Goal: Find specific fact: Find specific fact

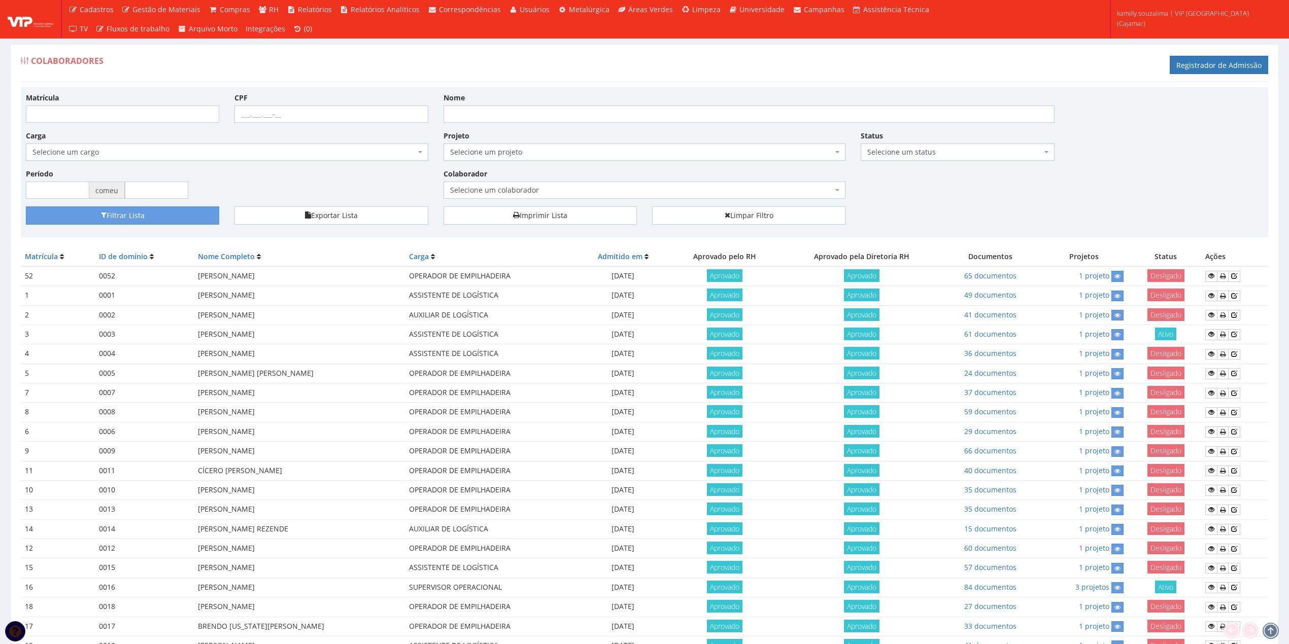
click at [593, 183] on span "Selecione um colaborador" at bounding box center [645, 190] width 402 height 17
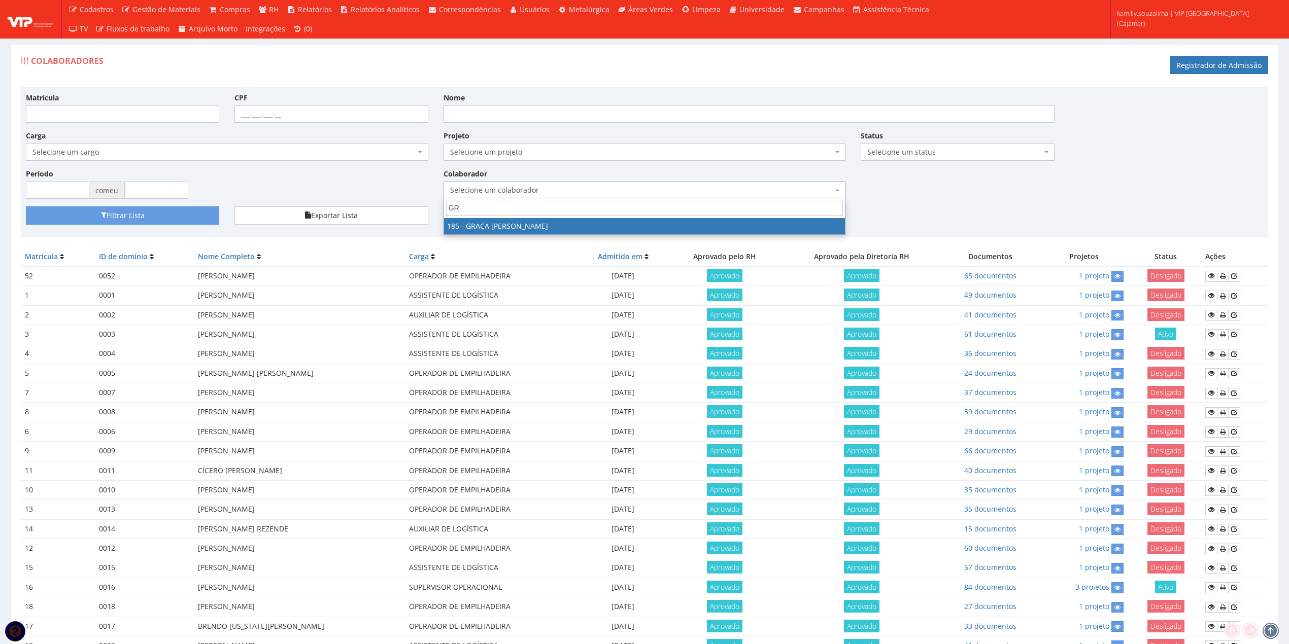
type input "GR"
drag, startPoint x: 529, startPoint y: 227, endPoint x: 191, endPoint y: 232, distance: 338.0
select select "4083"
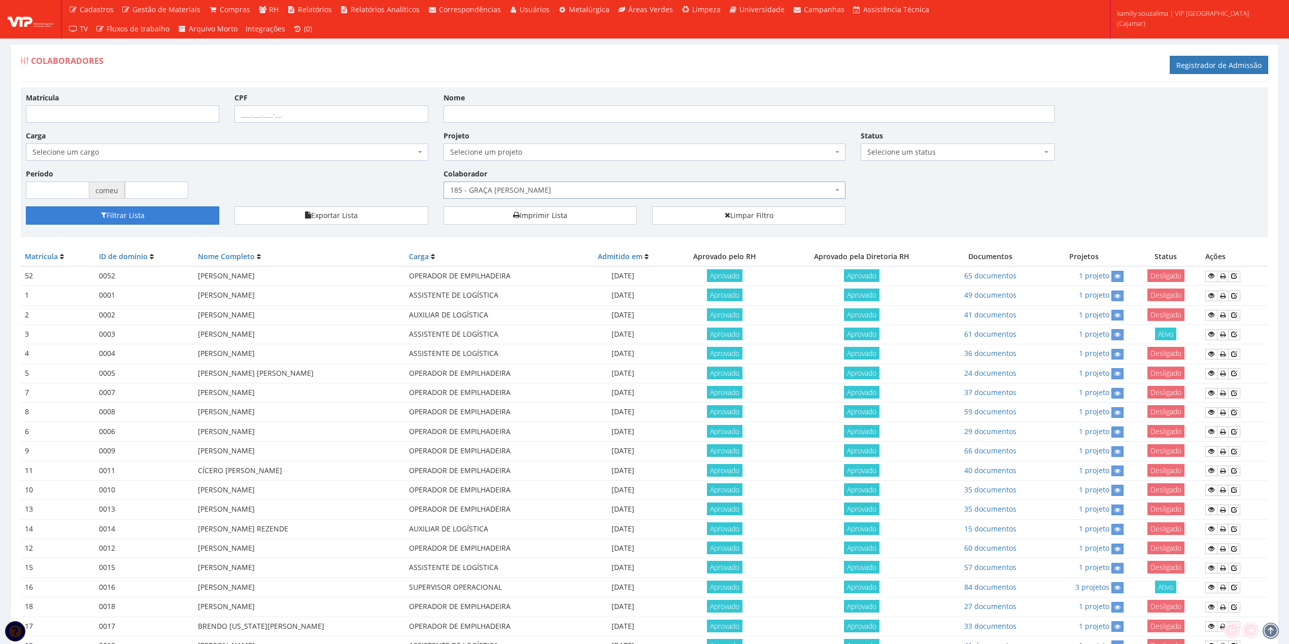
click at [184, 222] on button "Filtrar Lista" at bounding box center [122, 216] width 193 height 18
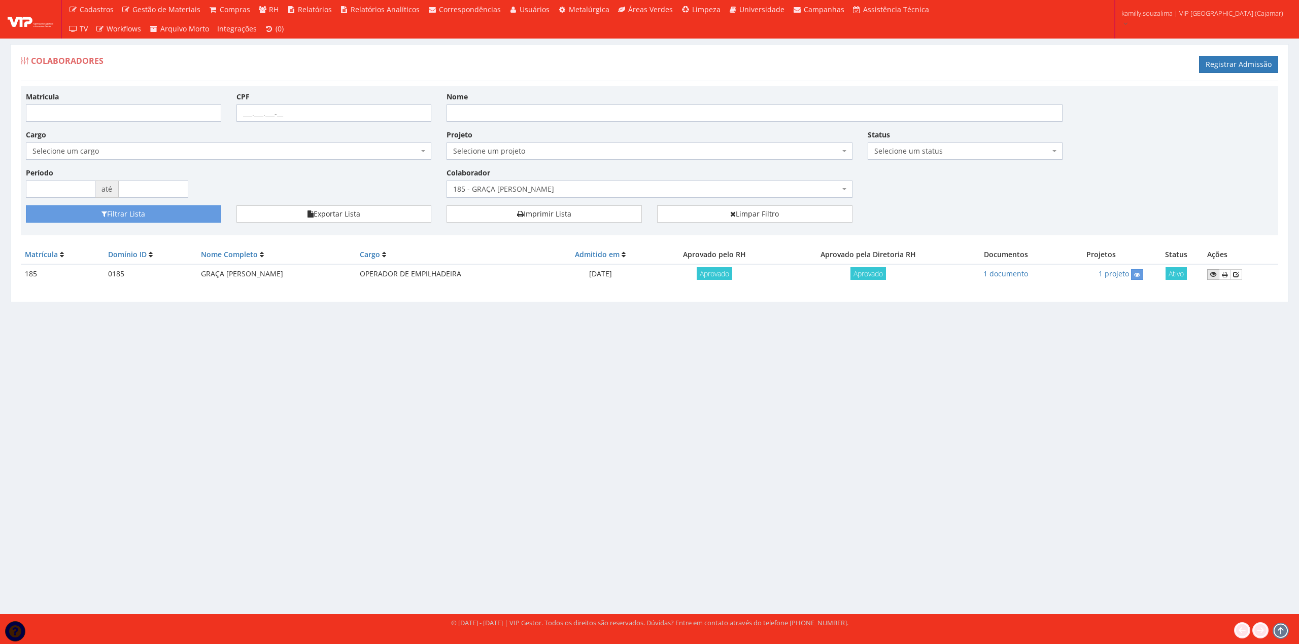
click at [1216, 278] on icon at bounding box center [1213, 274] width 6 height 7
click at [637, 419] on div "Colaboradores Registrar Admissão Matrícula CPF Nome Cargo Selecione um cargo G1…" at bounding box center [649, 319] width 1299 height 589
click at [537, 196] on span "185 - GRAÇA [PERSON_NAME]" at bounding box center [649, 189] width 405 height 17
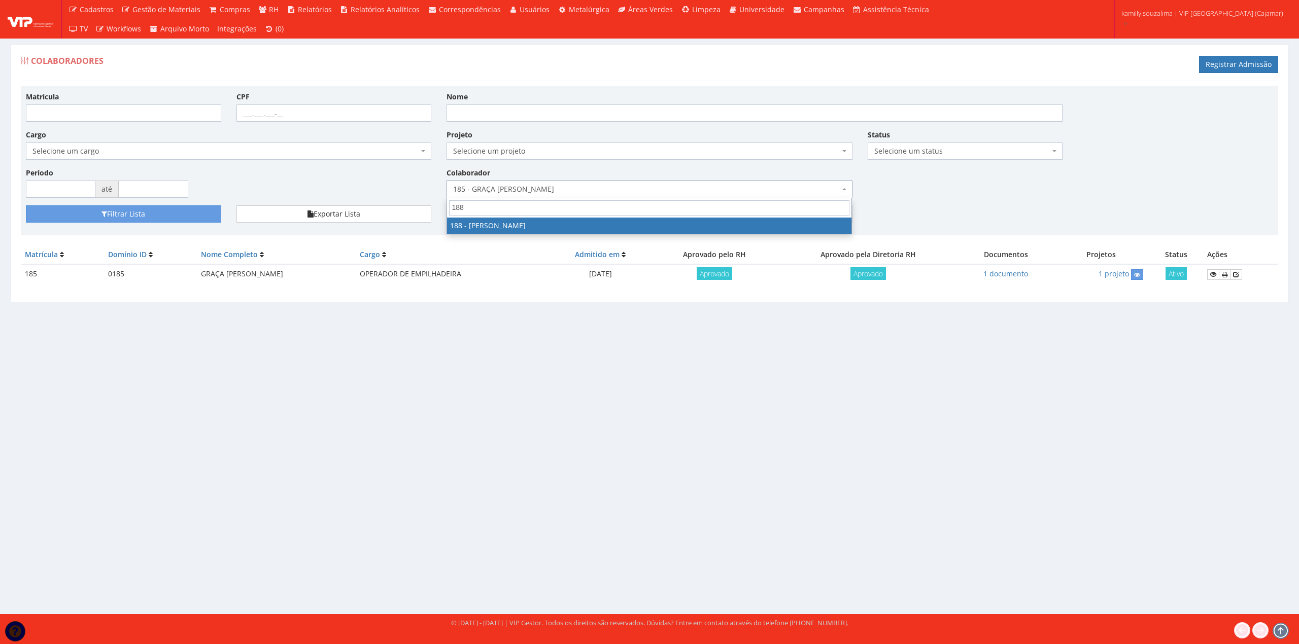
type input "188"
select select "4086"
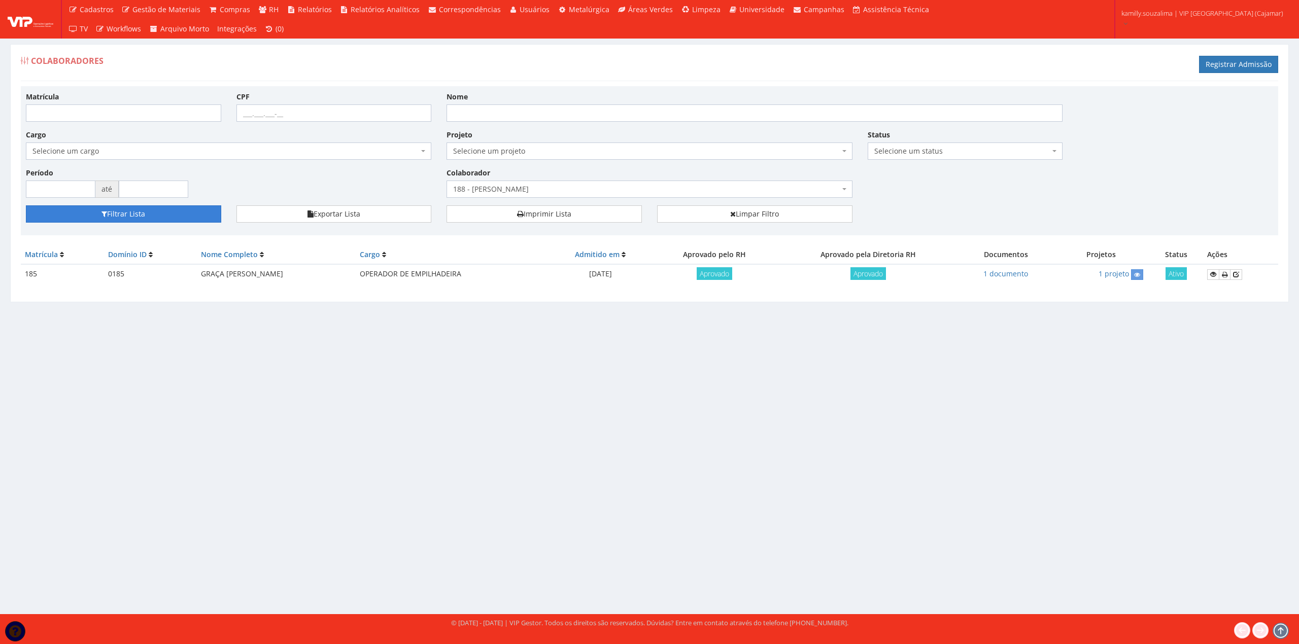
click at [179, 218] on button "Filtrar Lista" at bounding box center [123, 214] width 195 height 17
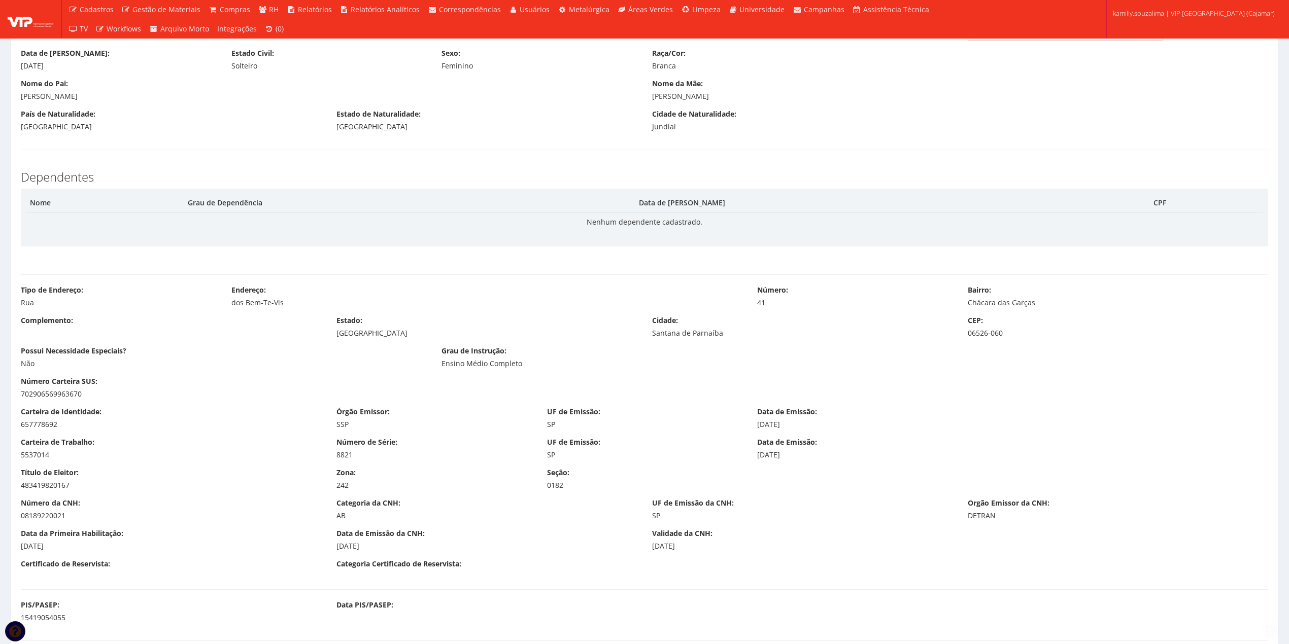
scroll to position [473, 0]
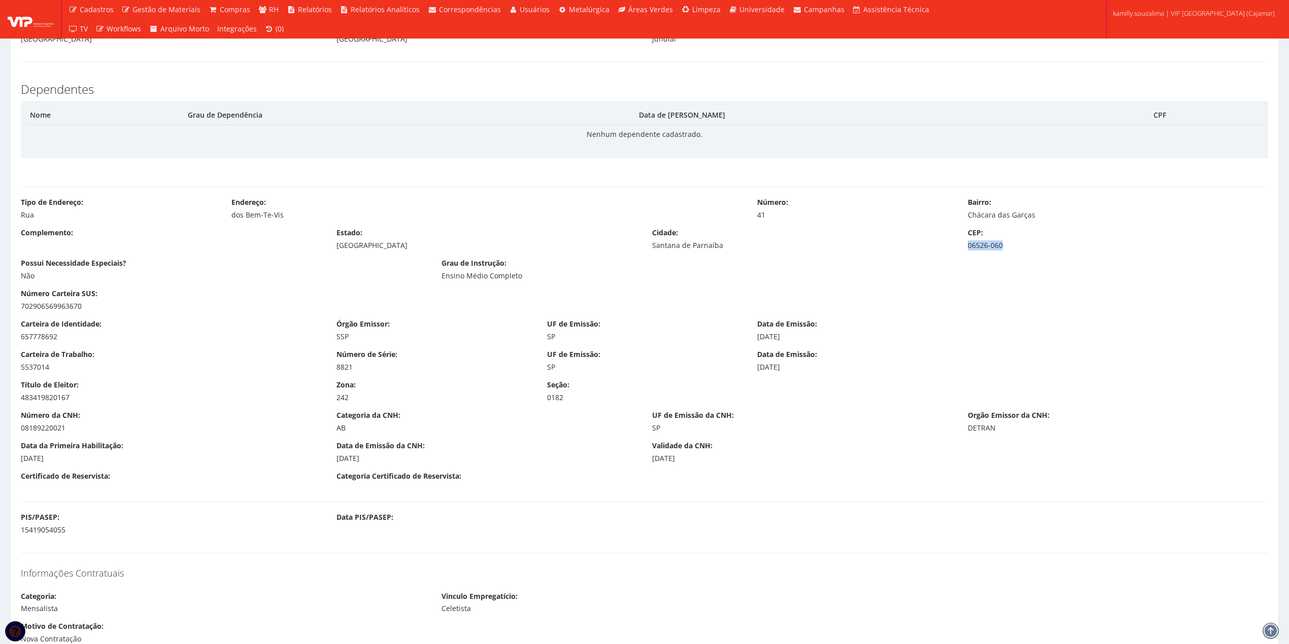
drag, startPoint x: 1009, startPoint y: 248, endPoint x: 965, endPoint y: 248, distance: 44.1
click at [965, 248] on div "CEP: 06526-060" at bounding box center [1118, 239] width 316 height 23
copy div "06526-060"
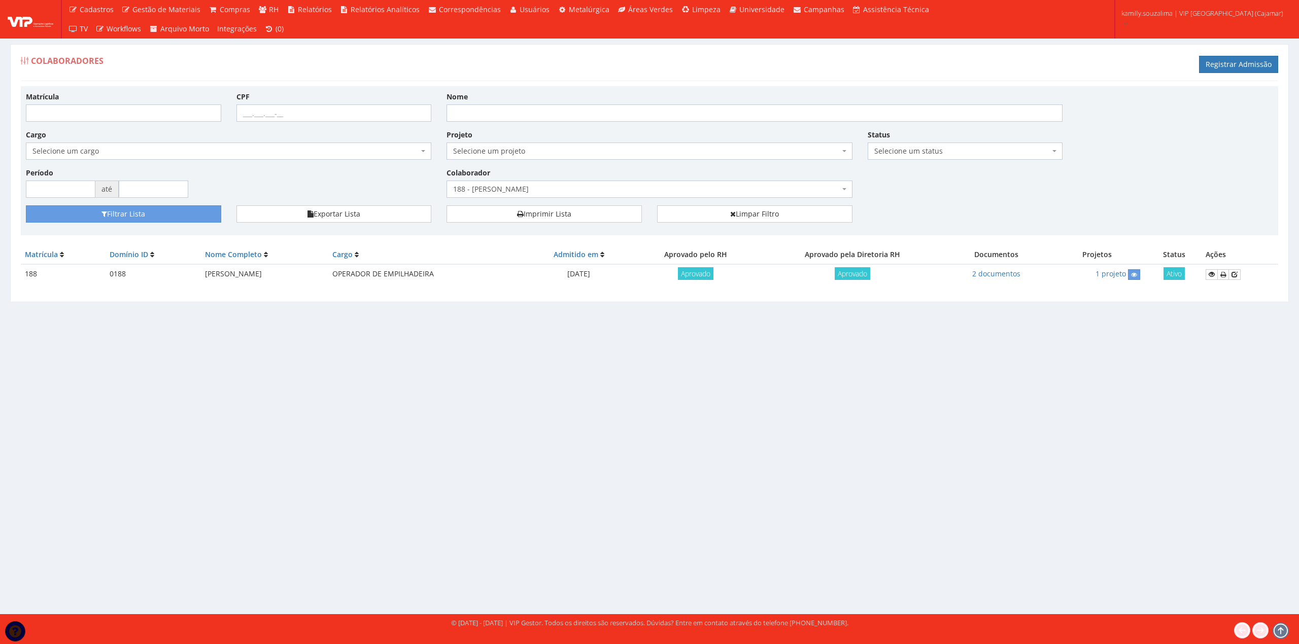
drag, startPoint x: 1191, startPoint y: 397, endPoint x: 1198, endPoint y: 314, distance: 83.6
click at [1191, 387] on div "Colaboradores Registrar Admissão Matrícula CPF Nome Cargo Selecione um cargo G1…" at bounding box center [649, 319] width 1299 height 589
click at [1214, 273] on icon at bounding box center [1212, 274] width 6 height 7
click at [744, 210] on link "Limpar Filtro" at bounding box center [754, 214] width 195 height 17
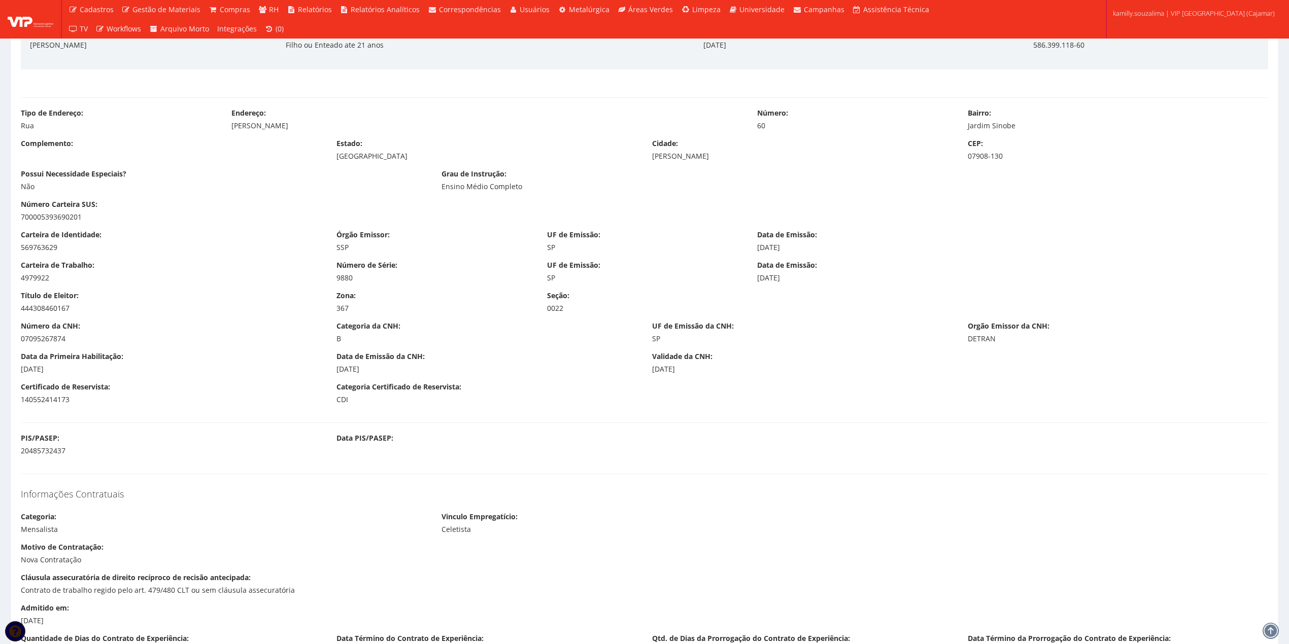
scroll to position [338, 0]
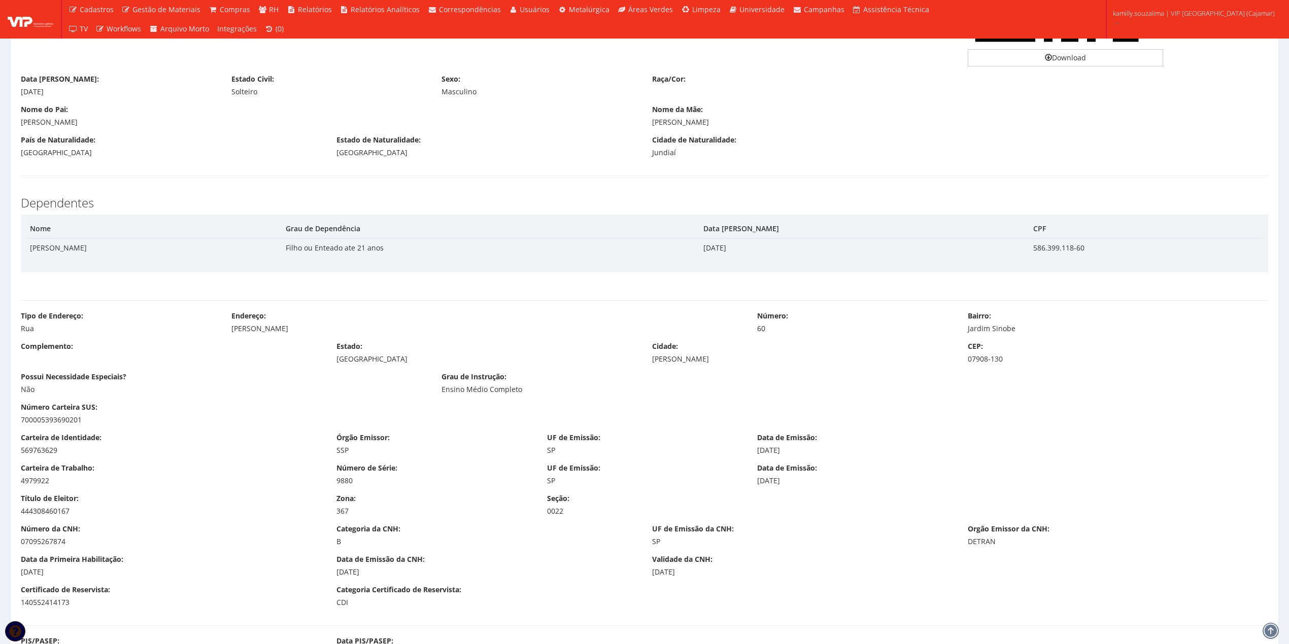
drag, startPoint x: 287, startPoint y: 330, endPoint x: 228, endPoint y: 329, distance: 58.9
click at [228, 329] on div "Endereço: [PERSON_NAME]" at bounding box center [487, 322] width 526 height 23
copy div "[PERSON_NAME]"
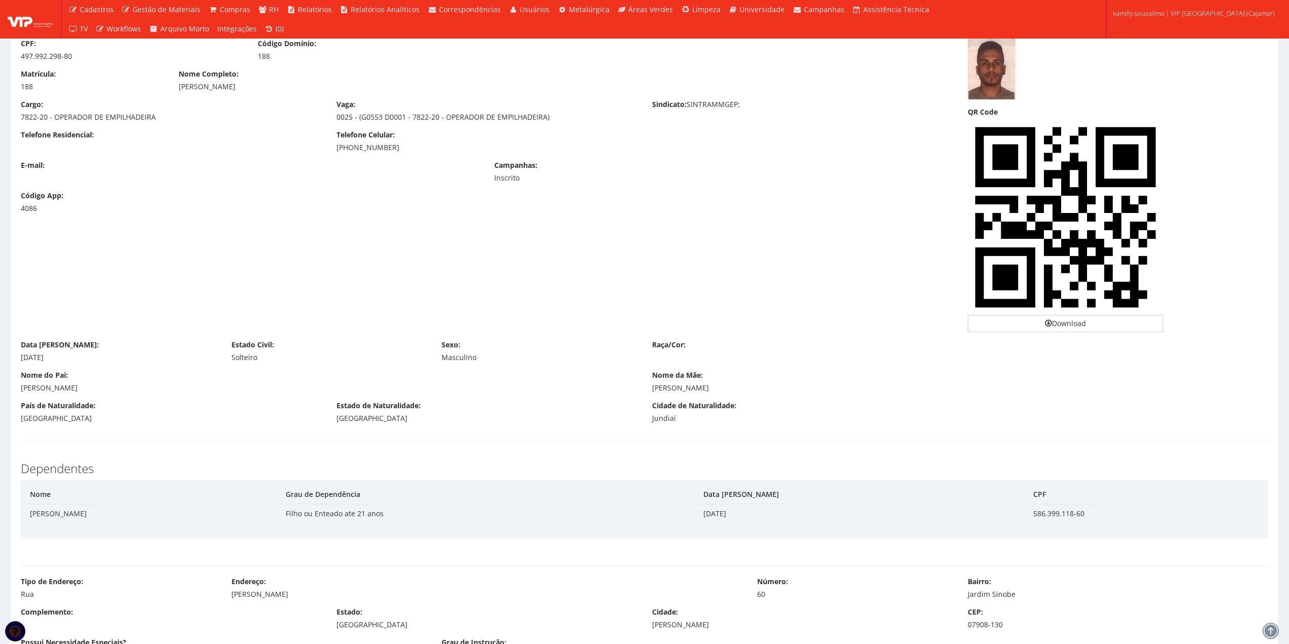
scroll to position [0, 0]
